Goal: Communication & Community: Connect with others

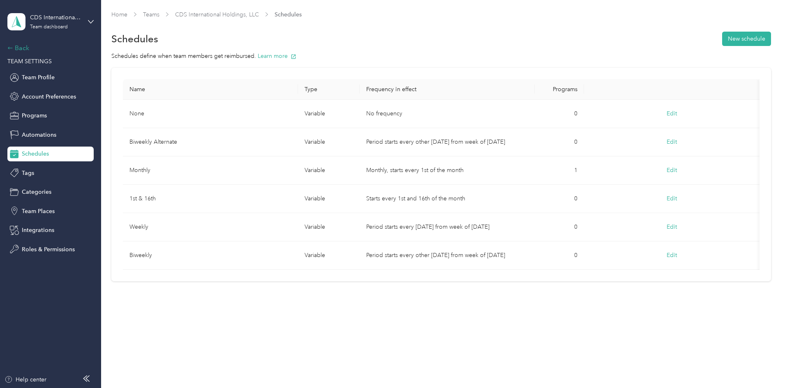
click at [24, 48] on div "Back" at bounding box center [48, 48] width 82 height 10
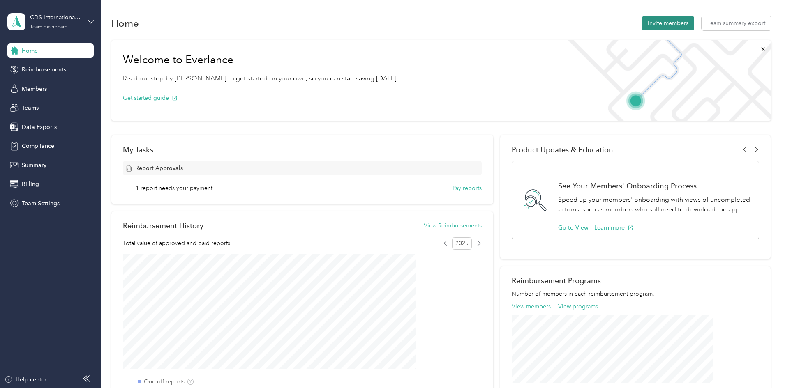
click at [642, 21] on button "Invite members" at bounding box center [668, 23] width 52 height 14
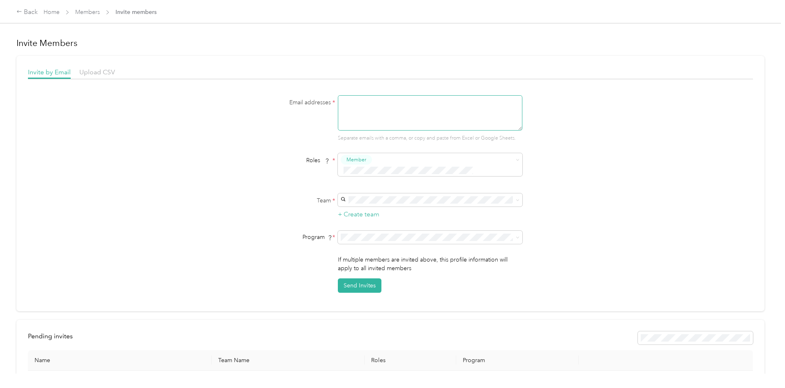
click at [356, 98] on textarea at bounding box center [430, 112] width 185 height 35
paste textarea "[EMAIL_ADDRESS][DOMAIN_NAME], [EMAIL_ADDRESS][DOMAIN_NAME], [EMAIL_ADDRESS][DOM…"
type textarea "[EMAIL_ADDRESS][DOMAIN_NAME], [EMAIL_ADDRESS][DOMAIN_NAME], [EMAIL_ADDRESS][DOM…"
click at [375, 226] on span "CDS International Holdings, LLC (Main organization)" at bounding box center [409, 228] width 135 height 7
click at [362, 279] on button "Send Invites" at bounding box center [360, 286] width 44 height 14
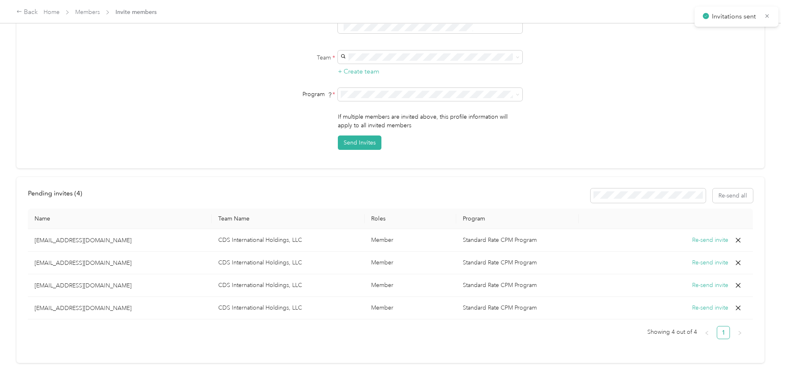
scroll to position [149, 0]
